Goal: Task Accomplishment & Management: Complete application form

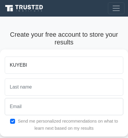
type input "KUYEBI"
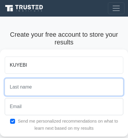
click at [18, 79] on input "text" at bounding box center [64, 87] width 119 height 17
type input "[PERSON_NAME]"
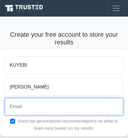
click at [12, 100] on input "email" at bounding box center [64, 106] width 119 height 17
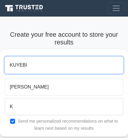
click at [8, 57] on input "KUYEBI" at bounding box center [64, 65] width 119 height 17
drag, startPoint x: 10, startPoint y: 58, endPoint x: 44, endPoint y: 53, distance: 33.5
click at [44, 57] on input "KUYEBI" at bounding box center [64, 65] width 119 height 17
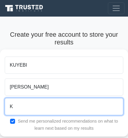
click at [12, 98] on input "K" at bounding box center [64, 106] width 119 height 17
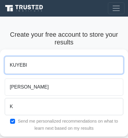
click at [9, 60] on input "KUYEBI" at bounding box center [64, 65] width 119 height 17
click at [8, 59] on input "KUYEBI" at bounding box center [64, 65] width 119 height 17
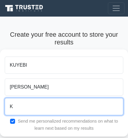
click at [9, 99] on input "K" at bounding box center [64, 106] width 119 height 17
paste input "UYEBIK"
click at [28, 99] on input "KUYEBIK" at bounding box center [64, 106] width 119 height 17
drag, startPoint x: 28, startPoint y: 99, endPoint x: 28, endPoint y: 104, distance: 5.3
click at [28, 104] on input "KUYEBI" at bounding box center [64, 106] width 119 height 17
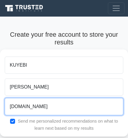
type input "[DOMAIN_NAME]"
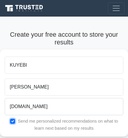
click at [11, 119] on input "checkbox" at bounding box center [12, 121] width 5 height 5
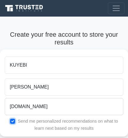
checkbox input "false"
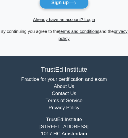
scroll to position [172, 0]
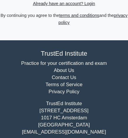
click at [94, 118] on div "[GEOGRAPHIC_DATA][STREET_ADDRESS] [EMAIL_ADDRESS][DOMAIN_NAME]" at bounding box center [64, 118] width 128 height 36
click at [106, 111] on div "[GEOGRAPHIC_DATA][STREET_ADDRESS] [EMAIL_ADDRESS][DOMAIN_NAME]" at bounding box center [64, 118] width 128 height 36
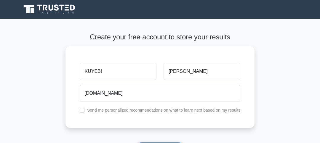
scroll to position [0, 0]
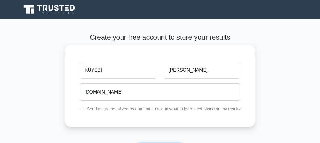
click at [95, 109] on label "Send me personalized recommendations on what to learn next based on my results" at bounding box center [164, 109] width 154 height 5
click at [96, 112] on label "Send me personalized recommendations on what to learn next based on my results" at bounding box center [164, 109] width 154 height 5
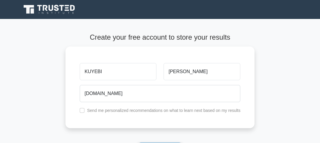
click at [128, 37] on h4 "Create your free account to store your results" at bounding box center [161, 37] width 190 height 8
drag, startPoint x: 168, startPoint y: 37, endPoint x: 102, endPoint y: 14, distance: 69.6
click at [102, 14] on body "Register KUYEBI [PERSON_NAME]" at bounding box center [160, 130] width 320 height 261
click at [102, 14] on div "Register" at bounding box center [160, 9] width 285 height 14
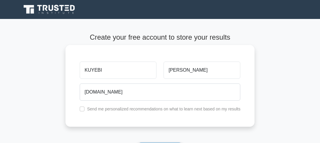
click at [164, 123] on div "KUYEBI ABIODUN KUYEBI212.email.com Send me personalized recommendations on what…" at bounding box center [161, 86] width 190 height 82
click at [195, 104] on div "KUYEBI ABIODUN KUYEBI212.email.com Send me personalized recommendations on what…" at bounding box center [161, 86] width 190 height 82
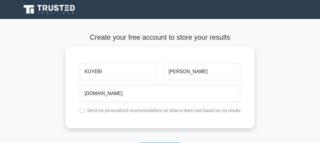
drag, startPoint x: 195, startPoint y: 104, endPoint x: 241, endPoint y: 4, distance: 109.3
click at [241, 4] on body "Register KUYEBI [PERSON_NAME]" at bounding box center [160, 130] width 320 height 261
drag, startPoint x: 311, startPoint y: 11, endPoint x: 282, endPoint y: -29, distance: 49.7
click at [282, 0] on html "Register KUYEBI [PERSON_NAME]" at bounding box center [160, 130] width 320 height 261
